Goal: Information Seeking & Learning: Learn about a topic

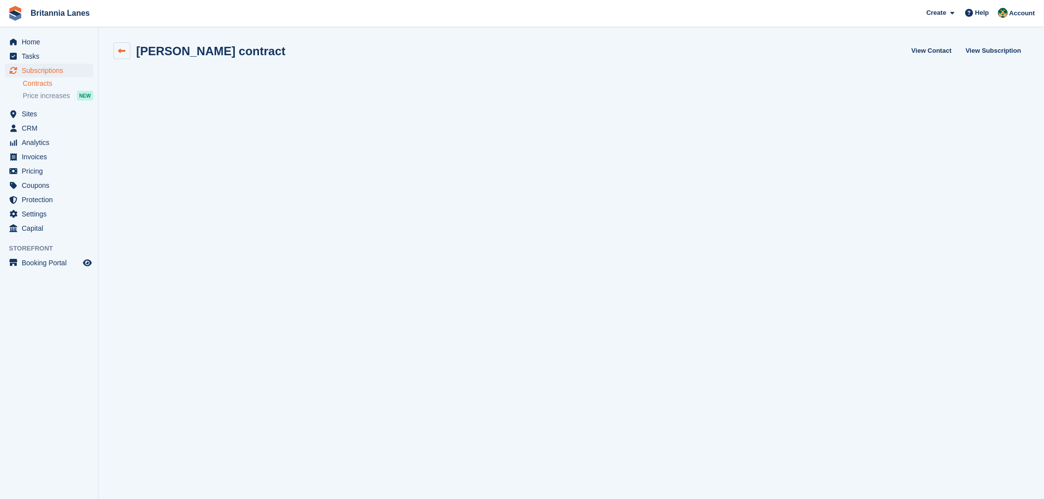
click at [116, 50] on link at bounding box center [121, 50] width 17 height 17
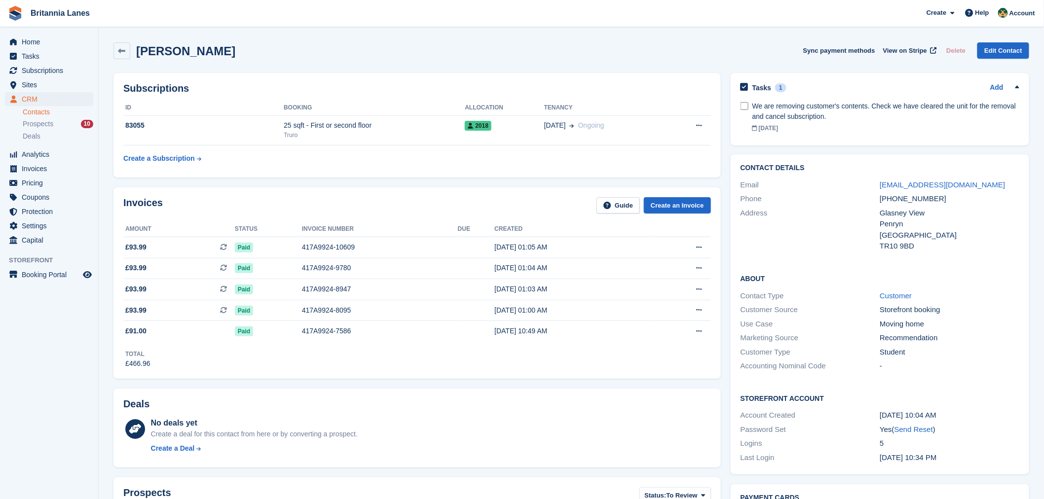
click at [48, 113] on link "Contacts" at bounding box center [58, 112] width 71 height 9
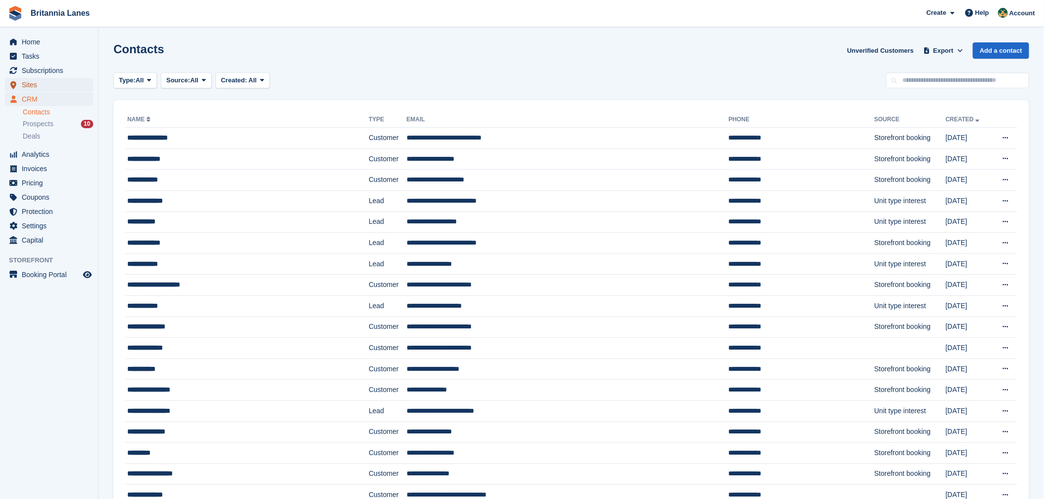
click at [40, 82] on span "Sites" at bounding box center [51, 85] width 59 height 14
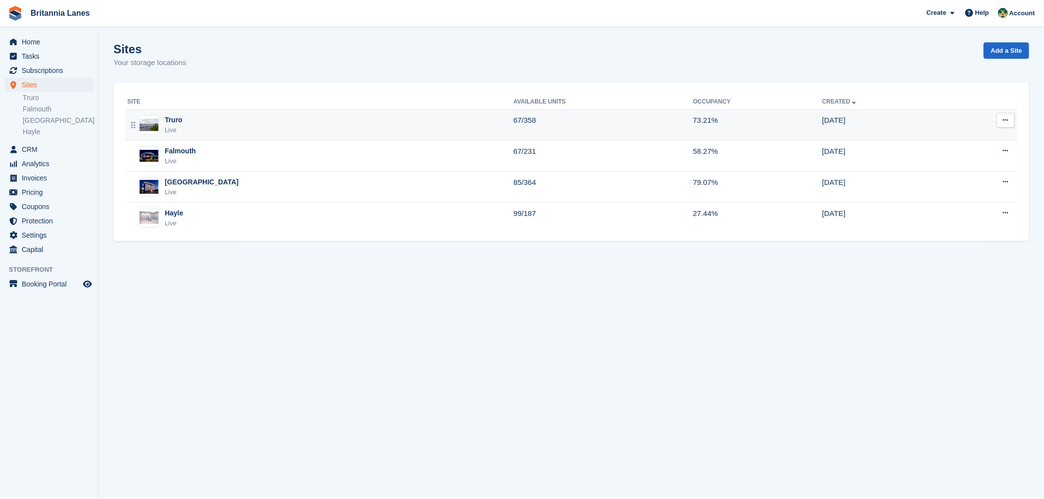
click at [184, 130] on div "Truro Live" at bounding box center [320, 125] width 386 height 20
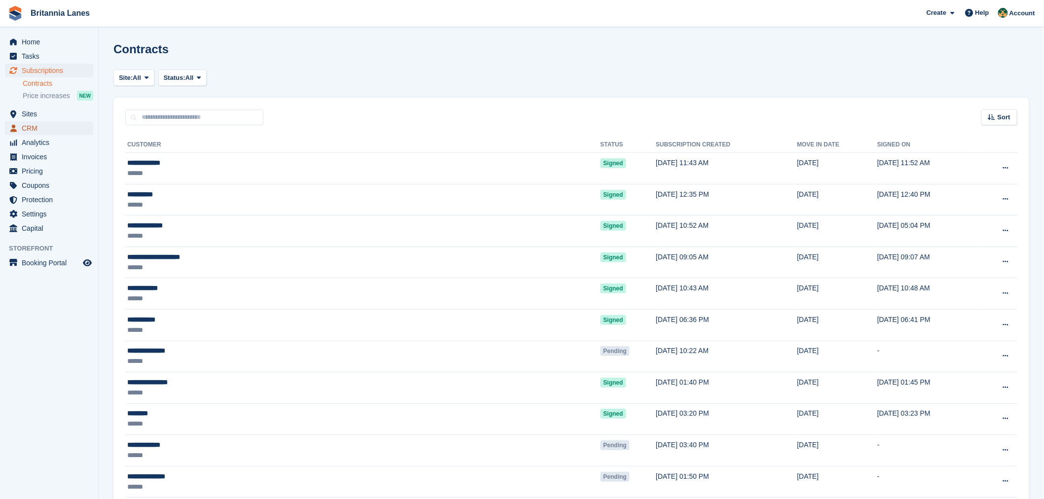
click at [38, 123] on span "CRM" at bounding box center [51, 128] width 59 height 14
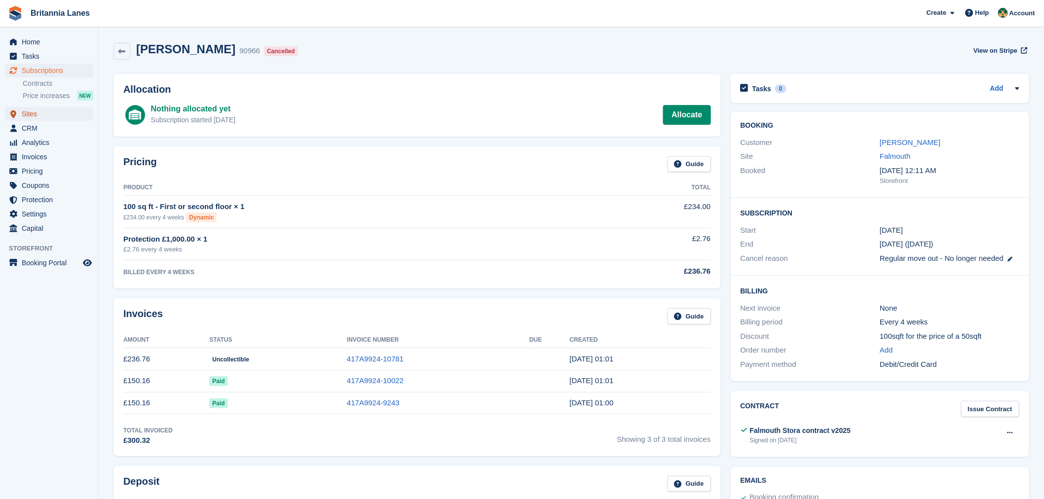
click at [33, 114] on span "Sites" at bounding box center [51, 114] width 59 height 14
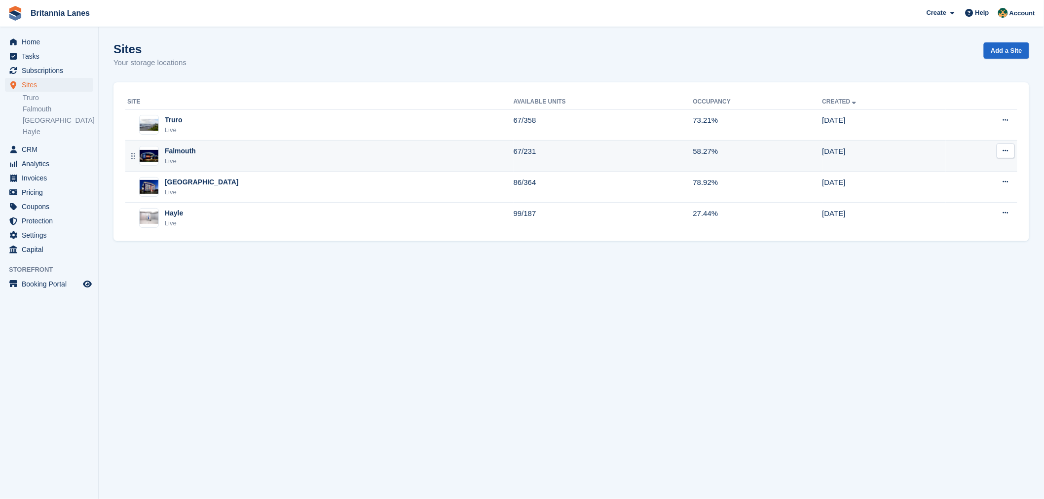
click at [222, 168] on td "Falmouth Live" at bounding box center [319, 156] width 388 height 31
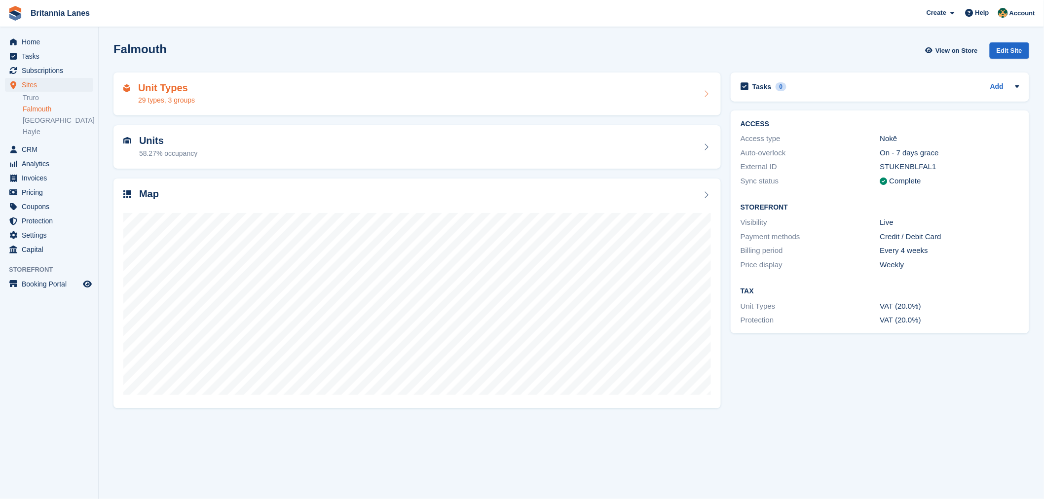
click at [203, 107] on div "Unit Types 29 types, 3 groups" at bounding box center [416, 94] width 607 height 43
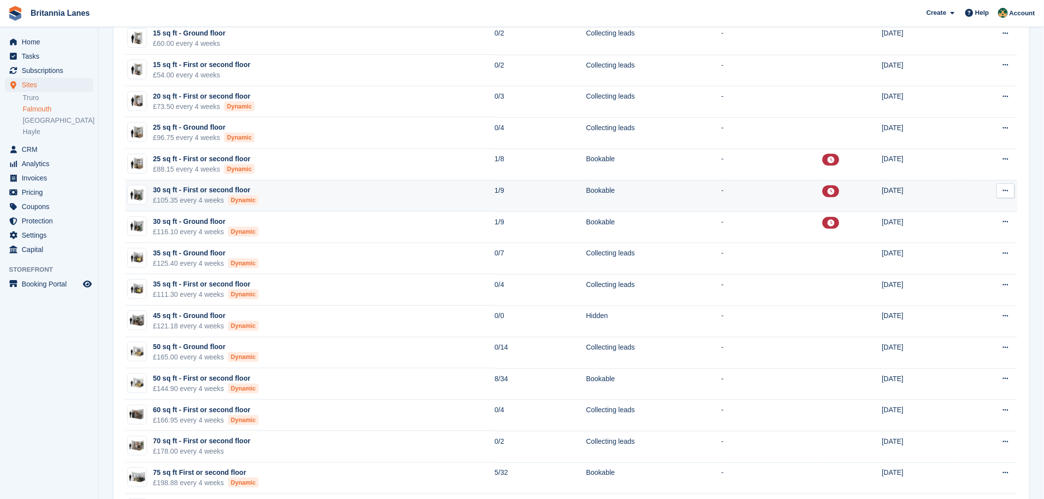
scroll to position [153, 0]
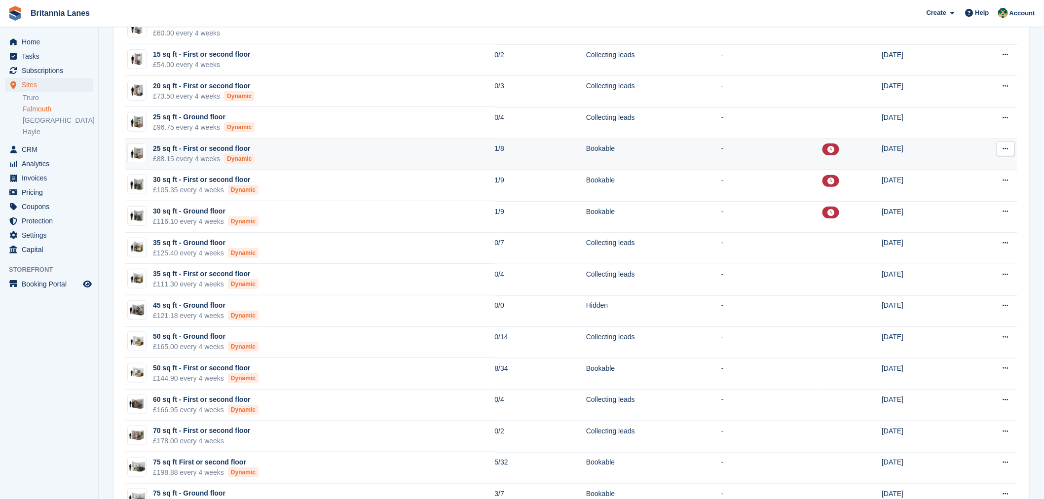
click at [319, 150] on td "25 sq ft - First or second floor £88.15 every 4 weeks Dynamic" at bounding box center [310, 155] width 370 height 32
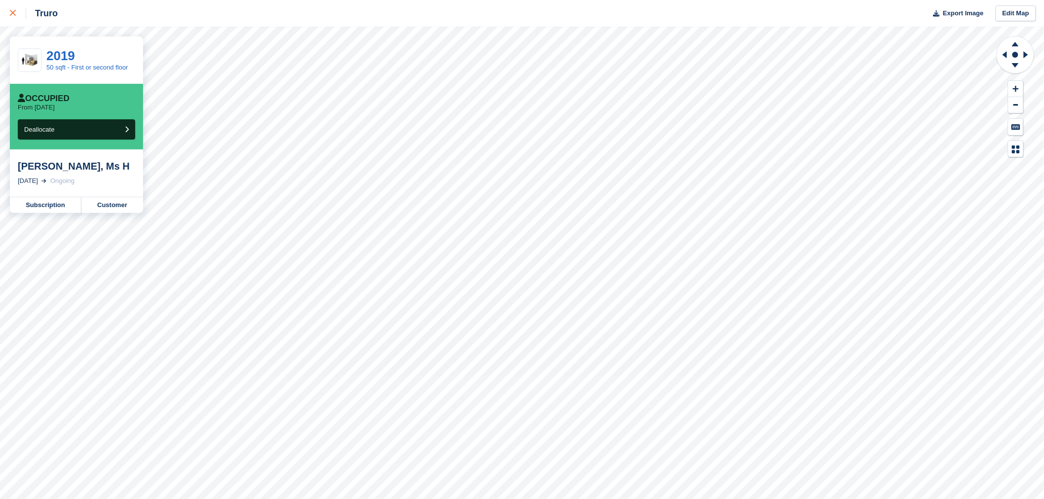
click at [10, 10] on icon at bounding box center [13, 13] width 6 height 6
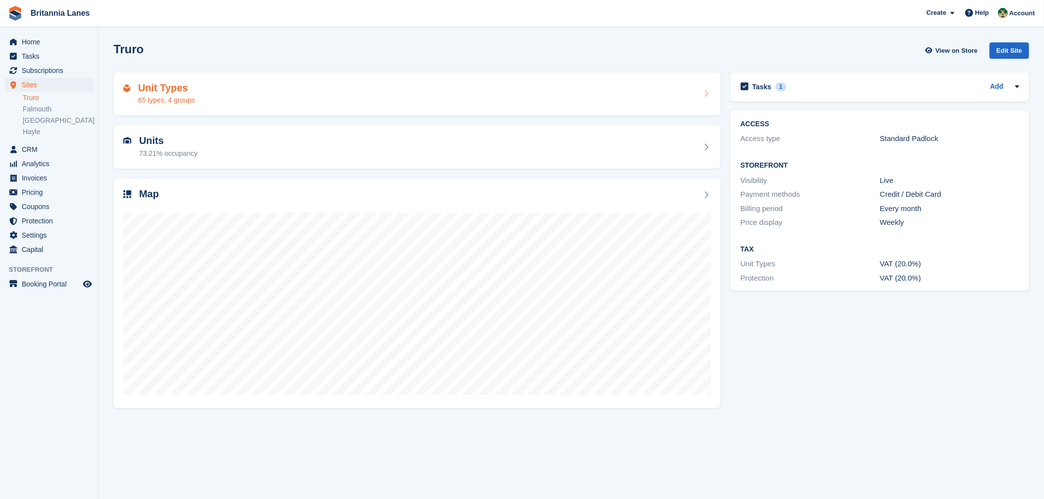
click at [147, 106] on div "Unit Types 65 types, 4 groups" at bounding box center [416, 94] width 607 height 43
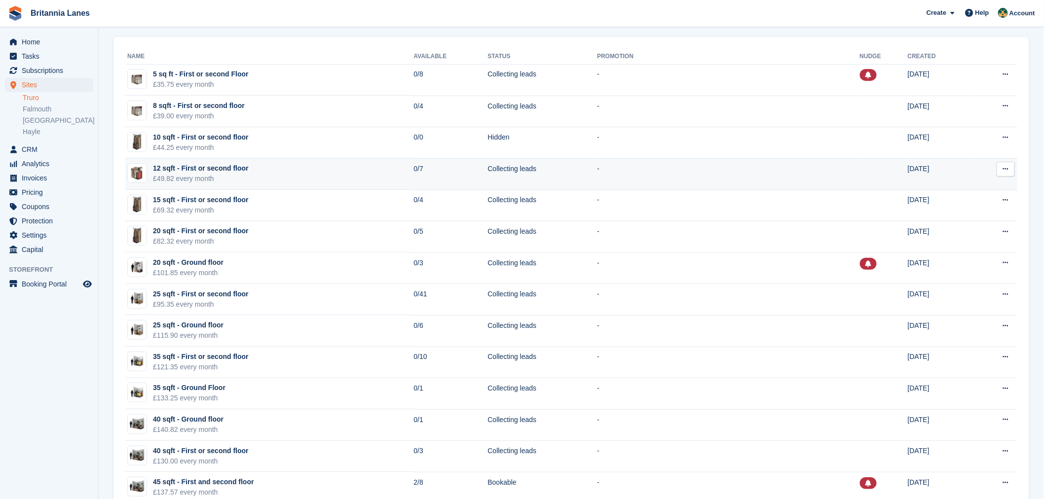
scroll to position [127, 0]
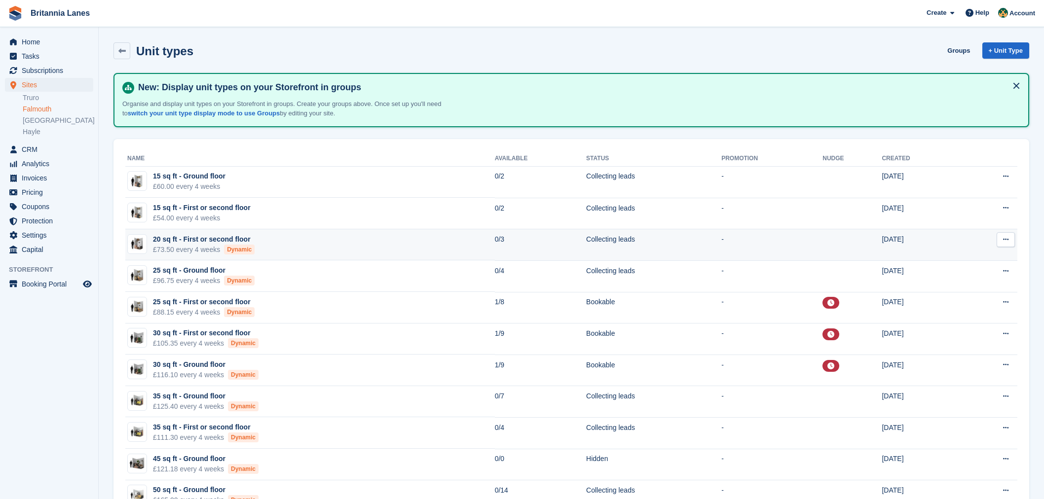
scroll to position [153, 0]
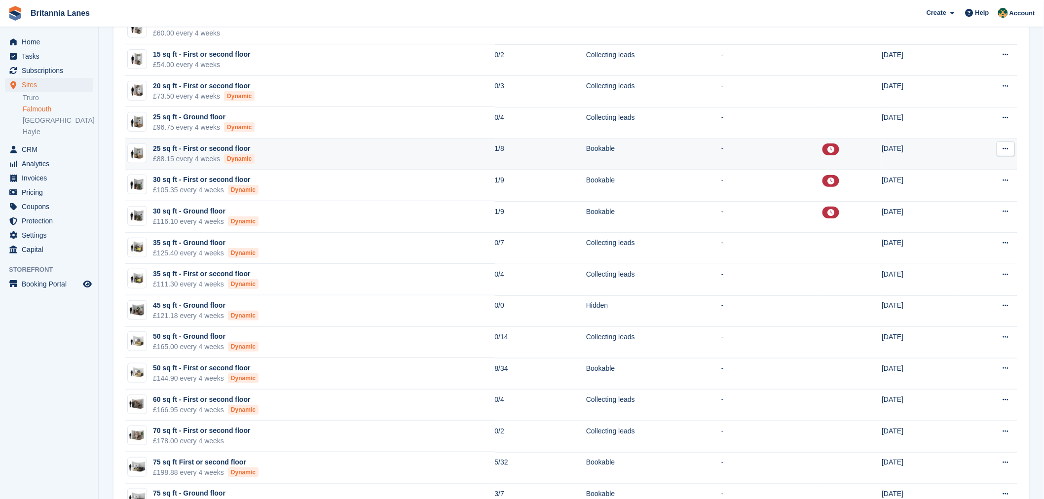
click at [288, 152] on td "25 sq ft - First or second floor £88.15 every 4 weeks Dynamic" at bounding box center [310, 155] width 370 height 32
